Goal: Task Accomplishment & Management: Use online tool/utility

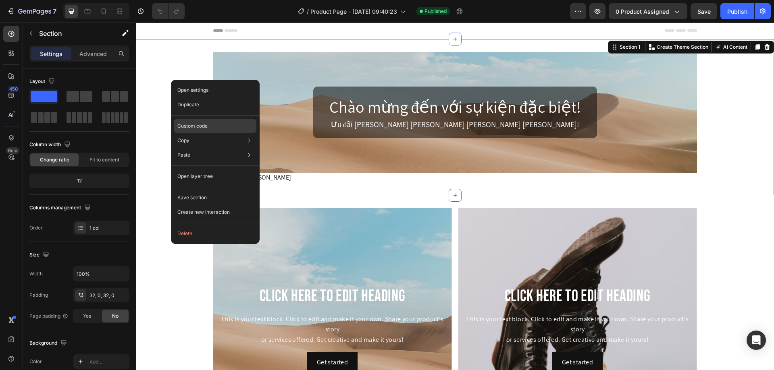
click at [194, 148] on div "Custom code" at bounding box center [215, 155] width 82 height 15
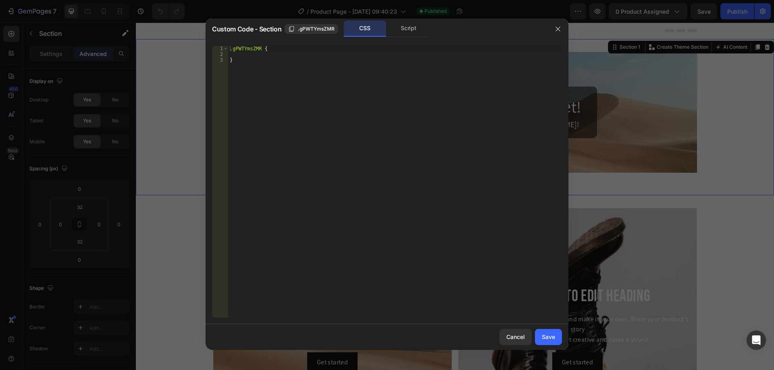
type textarea "}"
click at [337, 60] on div ".gPWTYmsZMR { }" at bounding box center [395, 187] width 334 height 283
paste textarea "background-repeat: no-repeat;"
type textarea "background-repeat: no-repeat;"
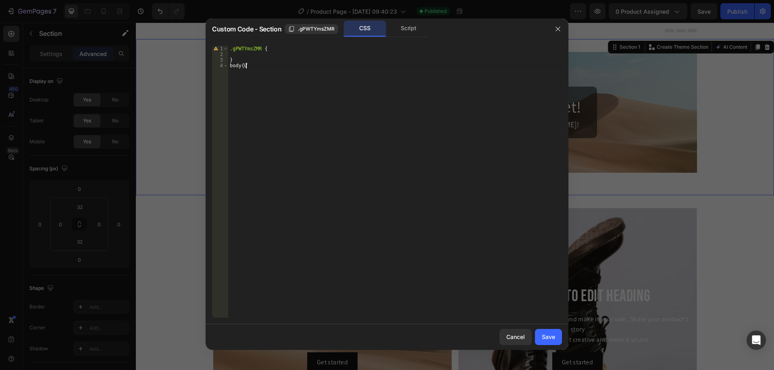
type textarea "body{}"
paste textarea "background-repeat: no-repeat;"
drag, startPoint x: 355, startPoint y: 71, endPoint x: 302, endPoint y: 73, distance: 52.8
click at [302, 73] on div ".gPWTYmsZMR { } body { background-image : url( 'example_img_girl.jpg' ) ; backg…" at bounding box center [395, 187] width 334 height 283
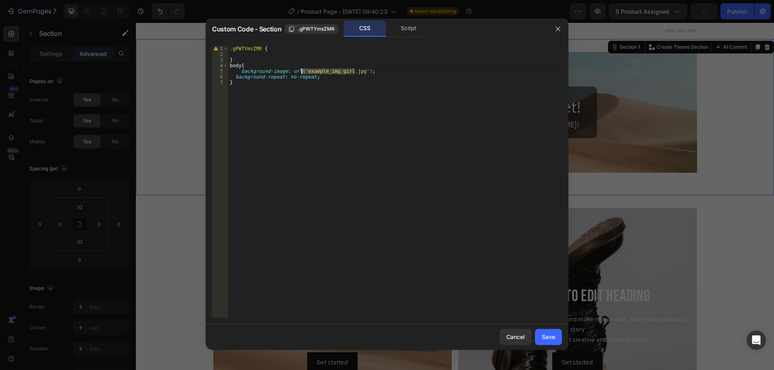
paste textarea "https://cdn.shopify.com/s/files/1/0487/2922/7432/files/WhatsApp_Image_2025-08-2…"
type textarea "background-image: url('https://cdn.shopify.com/s/files/1/0487/2922/7432/files/W…"
click at [551, 335] on div "Save" at bounding box center [548, 337] width 13 height 8
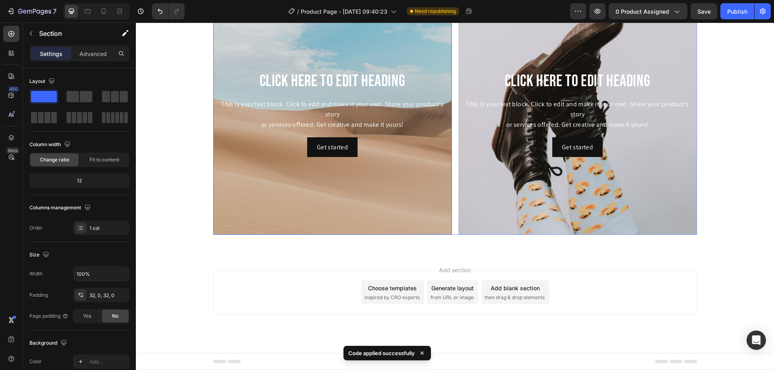
scroll to position [0, 0]
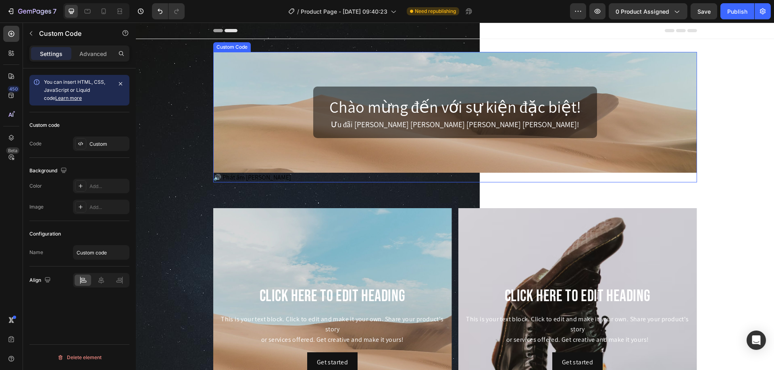
click at [239, 70] on div "Chào mừng đến với sự kiện đặc biệt! Ưu đãi lớn chỉ trong hôm nay - Đừng bỏ lỡ!" at bounding box center [455, 112] width 484 height 121
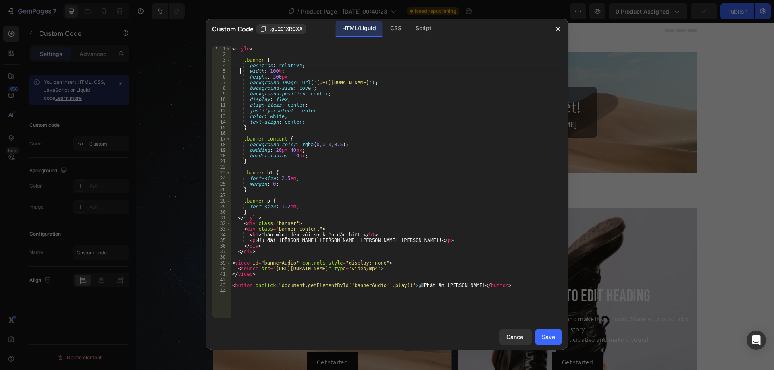
drag, startPoint x: 104, startPoint y: 47, endPoint x: 508, endPoint y: 148, distance: 417.1
click at [476, 123] on div "< style > .banner { position : relative ; width : 100 % ; height : 300 px ; bac…" at bounding box center [396, 187] width 331 height 283
type textarea "text-align: center;"
click at [506, 339] on div "Cancel" at bounding box center [515, 337] width 19 height 8
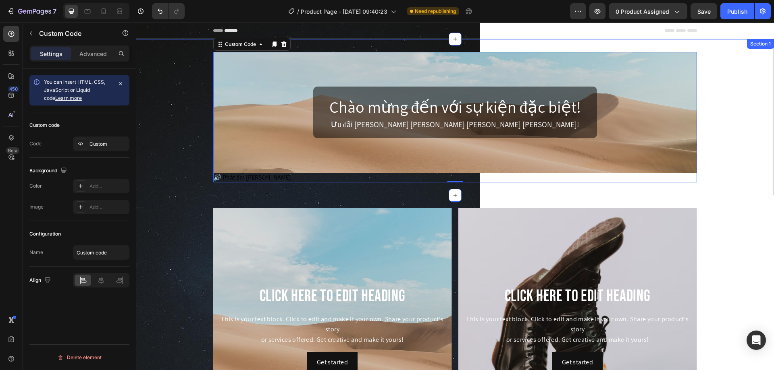
click at [177, 87] on div "Chào mừng đến với sự kiện đặc biệt! Ưu đãi lớn chỉ trong hôm nay - Đừng bỏ lỡ! …" at bounding box center [455, 117] width 638 height 131
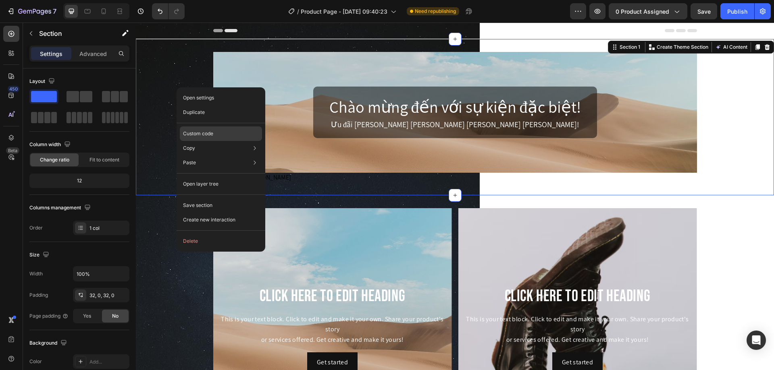
click at [212, 137] on p "Custom code" at bounding box center [198, 133] width 30 height 7
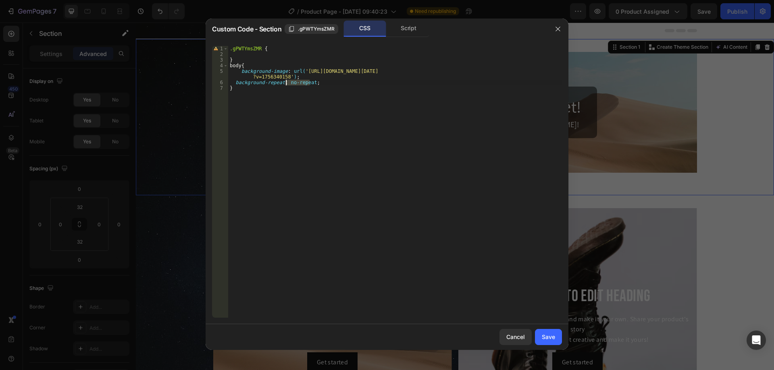
drag, startPoint x: 309, startPoint y: 81, endPoint x: 287, endPoint y: 83, distance: 22.2
click at [287, 83] on div ".gPWTYmsZMR { } body { background-image : url( 'https://cdn.shopify.com/s/files…" at bounding box center [395, 187] width 334 height 283
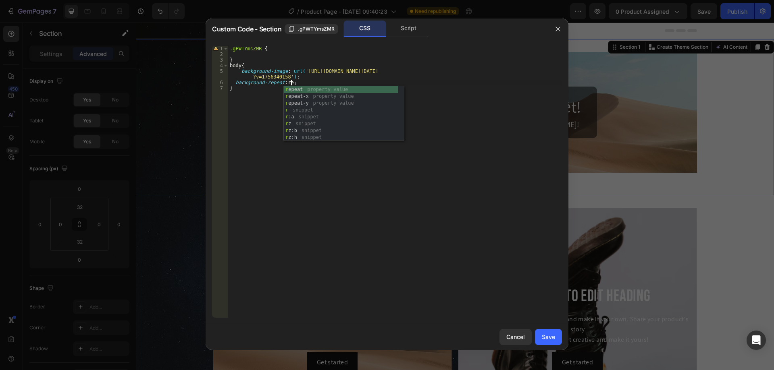
scroll to position [0, 5]
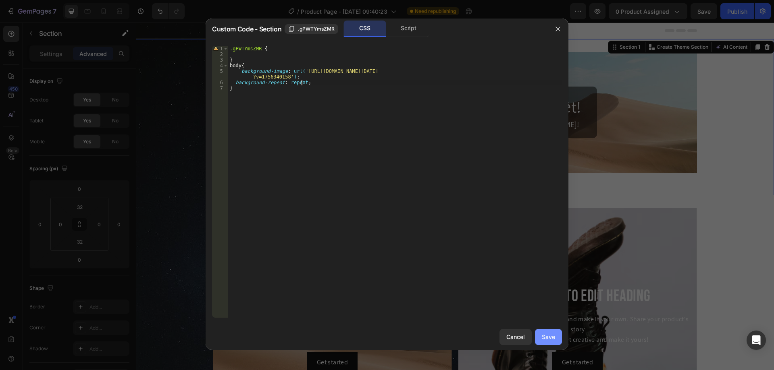
type textarea "background-repeat: repeat;"
click at [554, 339] on div "Save" at bounding box center [548, 337] width 13 height 8
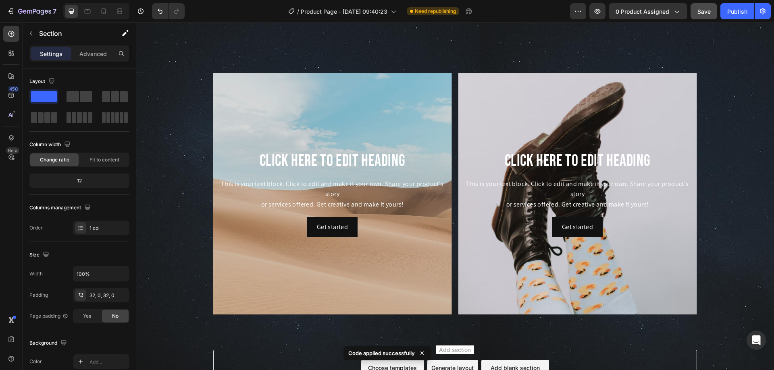
scroll to position [135, 0]
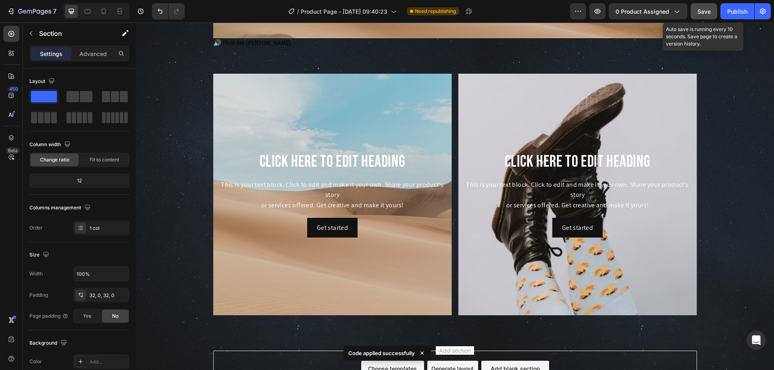
click at [704, 17] on button "Save" at bounding box center [703, 11] width 27 height 16
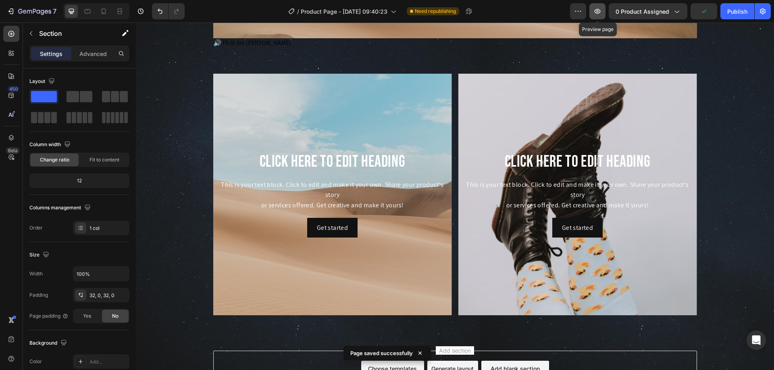
click at [597, 9] on icon "button" at bounding box center [597, 11] width 8 height 8
click at [597, 13] on icon "button" at bounding box center [597, 11] width 6 height 5
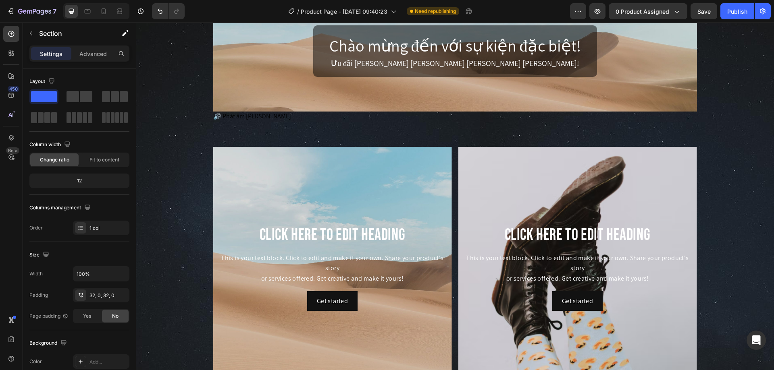
scroll to position [0, 0]
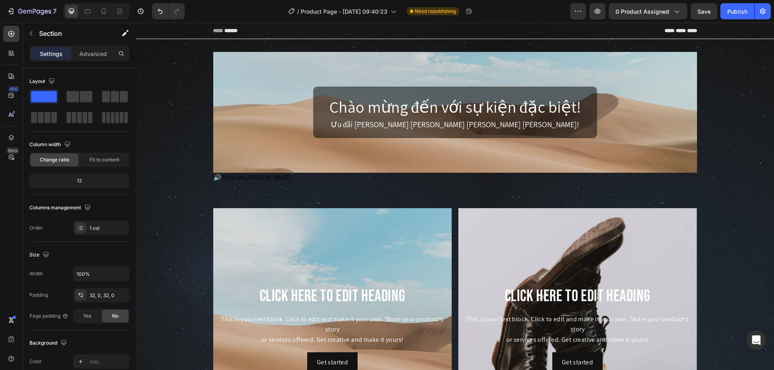
click at [180, 83] on div "Chào mừng đến với sự kiện đặc biệt! Ưu đãi lớn chỉ trong hôm nay - Đừng bỏ lỡ! …" at bounding box center [455, 117] width 638 height 131
click at [170, 66] on div "Chào mừng đến với sự kiện đặc biệt! Ưu đãi lớn chỉ trong hôm nay - Đừng bỏ lỡ! …" at bounding box center [455, 117] width 638 height 131
click at [258, 73] on div "Chào mừng đến với sự kiện đặc biệt! Ưu đãi lớn chỉ trong hôm nay - Đừng bỏ lỡ!" at bounding box center [455, 112] width 484 height 121
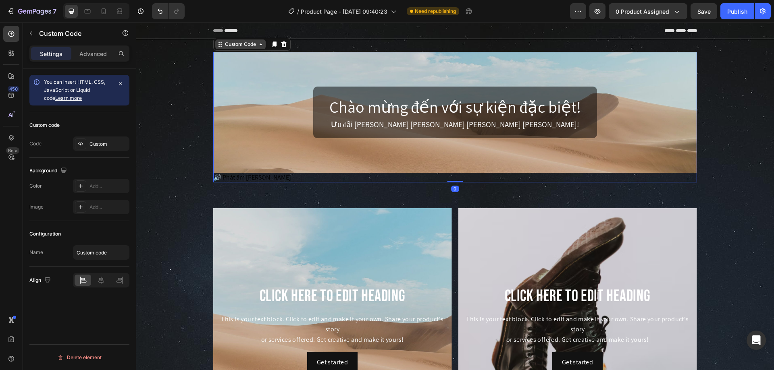
click at [247, 46] on div "Custom Code" at bounding box center [240, 44] width 34 height 7
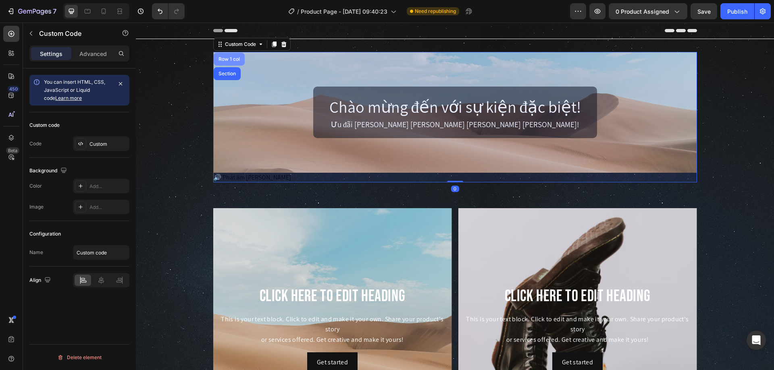
click at [229, 58] on div "Row 1 col" at bounding box center [229, 59] width 25 height 5
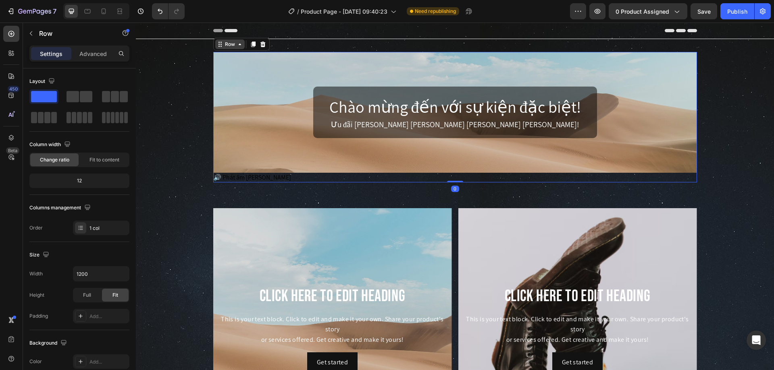
click at [229, 45] on div "Row" at bounding box center [229, 44] width 13 height 7
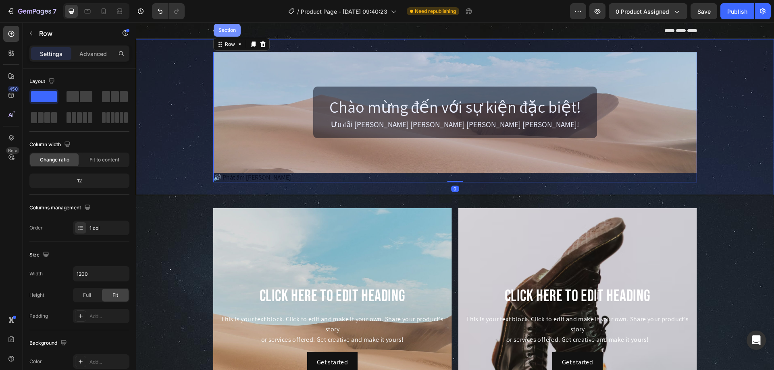
click at [226, 31] on div "Section" at bounding box center [227, 30] width 21 height 5
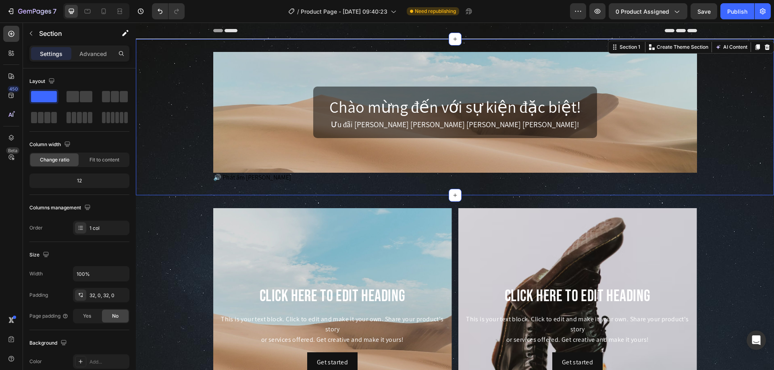
click at [184, 77] on div "Chào mừng đến với sự kiện đặc biệt! Ưu đãi lớn chỉ trong hôm nay - Đừng bỏ lỡ! …" at bounding box center [455, 117] width 638 height 131
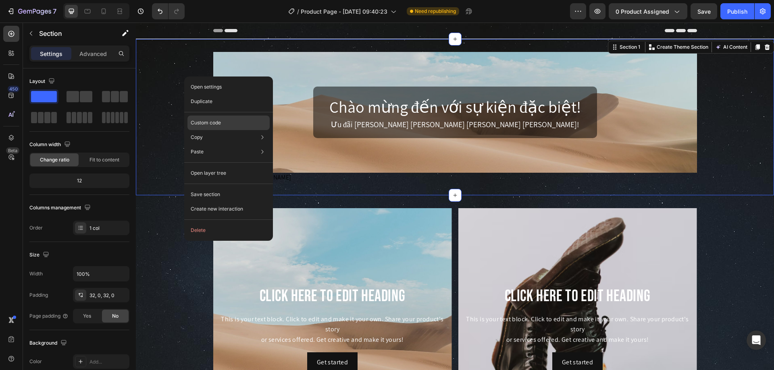
click at [194, 122] on p "Custom code" at bounding box center [206, 122] width 30 height 7
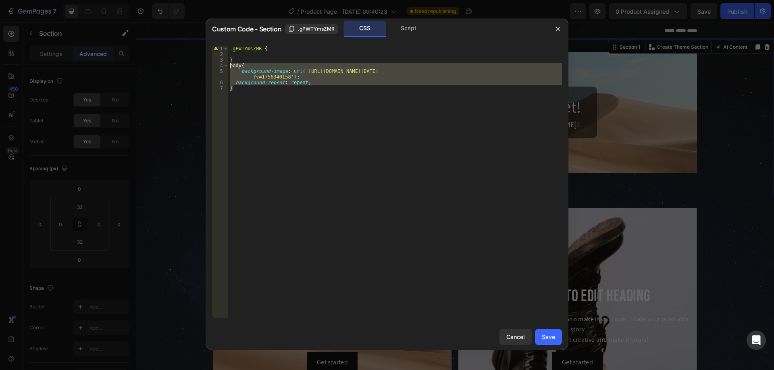
drag, startPoint x: 259, startPoint y: 90, endPoint x: 222, endPoint y: 65, distance: 44.7
click at [222, 65] on div "} 1 2 3 4 5 6 7 .gPWTYmsZMR { } body { background-image : url( 'https://cdn.sho…" at bounding box center [387, 182] width 350 height 272
type textarea "body{ background-image: url('https://cdn.shopify.com/s/files/1/0487/2922/7432/f…"
